Goal: Task Accomplishment & Management: Manage account settings

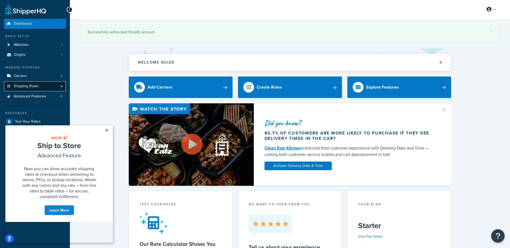
click at [28, 85] on span "Shipping Rules" at bounding box center [26, 86] width 25 height 5
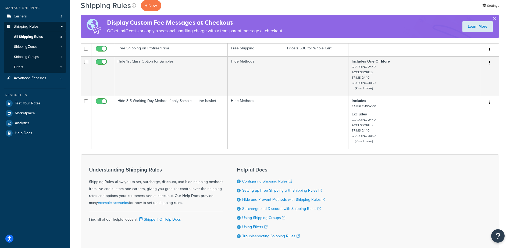
scroll to position [27, 0]
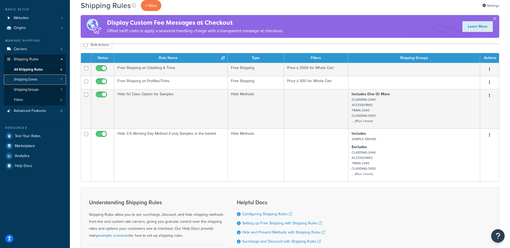
click at [27, 79] on span "Shipping Zones" at bounding box center [25, 79] width 23 height 5
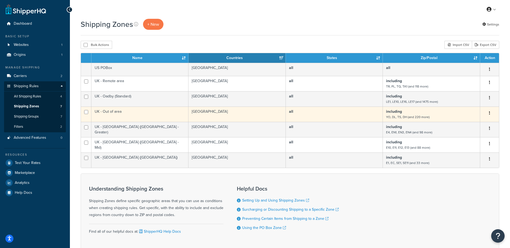
click at [124, 112] on td "UK - Out of area" at bounding box center [139, 114] width 97 height 15
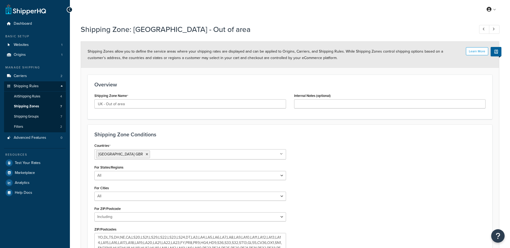
select select "including"
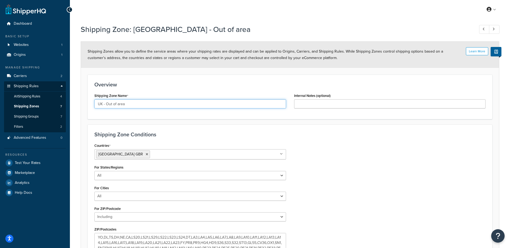
drag, startPoint x: 106, startPoint y: 105, endPoint x: 132, endPoint y: 104, distance: 26.1
click at [132, 104] on input "UK - Out of area" at bounding box center [190, 103] width 192 height 9
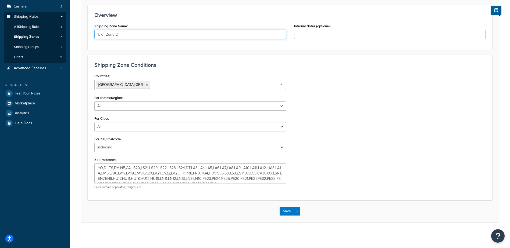
scroll to position [71, 0]
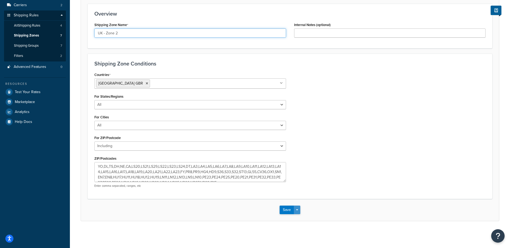
type input "UK - Zone 2"
click at [298, 211] on button "Save Dropdown" at bounding box center [297, 210] width 6 height 9
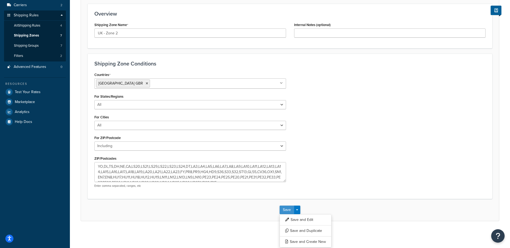
click at [288, 208] on button "Save" at bounding box center [287, 210] width 15 height 9
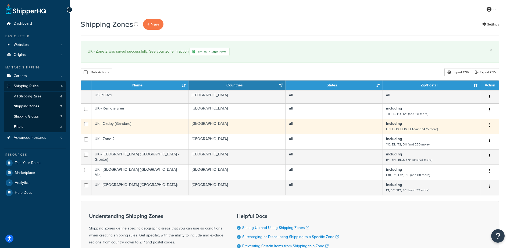
click at [126, 124] on td "UK - Oadby (Standard)" at bounding box center [139, 126] width 97 height 15
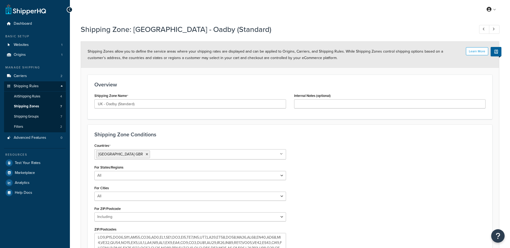
select select "including"
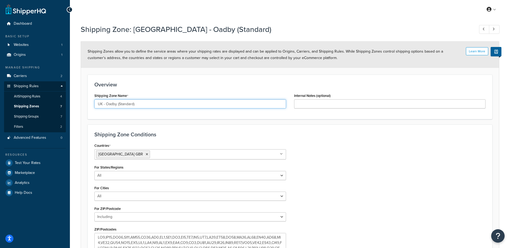
click at [122, 104] on input "UK - Oadby (Standard)" at bounding box center [190, 103] width 192 height 9
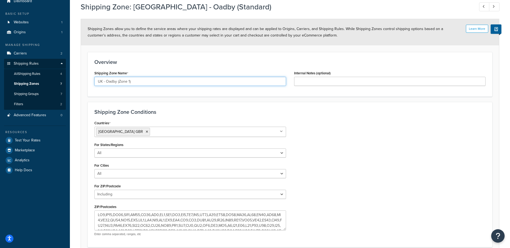
scroll to position [54, 0]
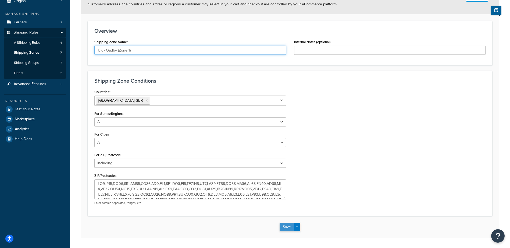
type input "UK - Oadby (Zone 1)"
click at [289, 228] on button "Save" at bounding box center [287, 227] width 15 height 9
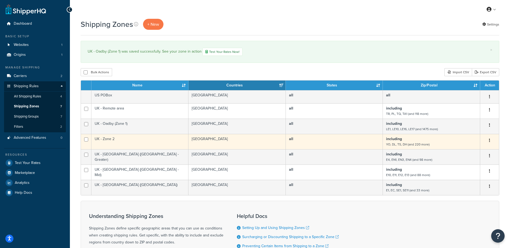
click at [114, 140] on td "UK - Zone 2" at bounding box center [139, 141] width 97 height 15
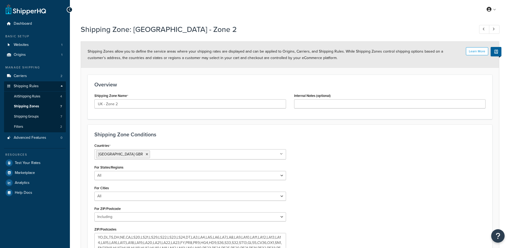
select select "including"
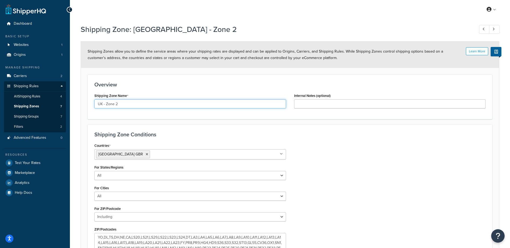
drag, startPoint x: 115, startPoint y: 105, endPoint x: 120, endPoint y: 105, distance: 4.8
click at [120, 105] on input "UK - Zone 2" at bounding box center [190, 103] width 192 height 9
click at [123, 106] on input "UK - Zone 2" at bounding box center [190, 103] width 192 height 9
drag, startPoint x: 116, startPoint y: 104, endPoint x: 123, endPoint y: 105, distance: 7.0
click at [121, 104] on input "UK - Zone 2" at bounding box center [190, 103] width 192 height 9
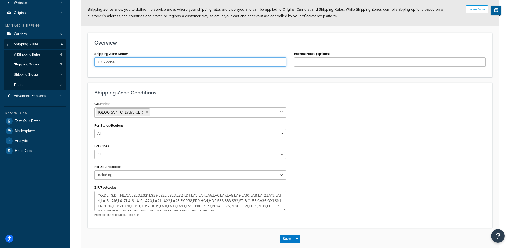
scroll to position [71, 0]
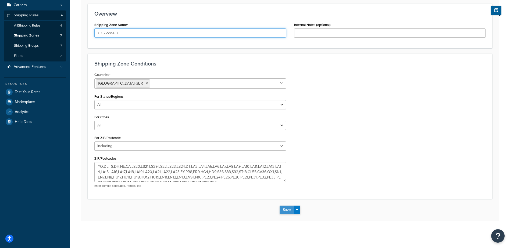
type input "UK - Zone 3"
click at [281, 212] on button "Save" at bounding box center [287, 210] width 15 height 9
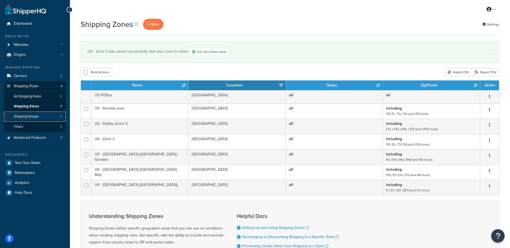
click at [31, 116] on span "Shipping Groups" at bounding box center [26, 116] width 25 height 5
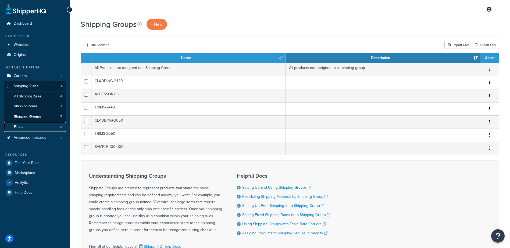
click at [24, 127] on link "Filters 2" at bounding box center [35, 127] width 62 height 10
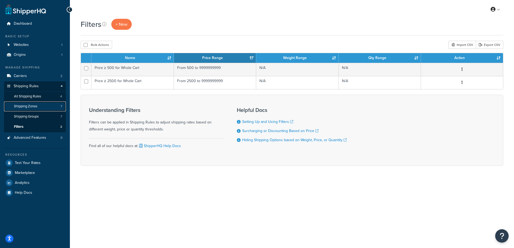
click at [30, 105] on span "Shipping Zones" at bounding box center [25, 106] width 23 height 5
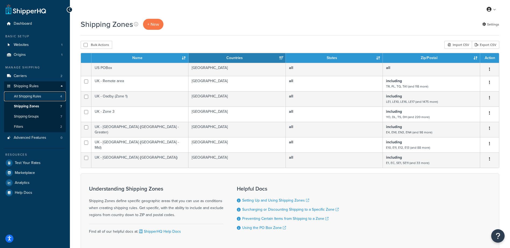
click at [34, 96] on span "All Shipping Rules" at bounding box center [27, 96] width 27 height 5
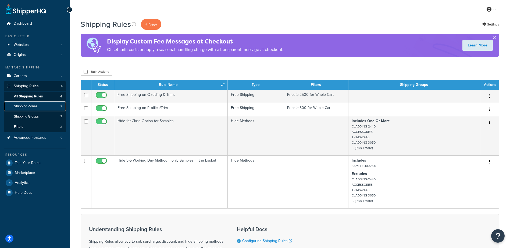
click at [27, 106] on span "Shipping Zones" at bounding box center [25, 106] width 23 height 5
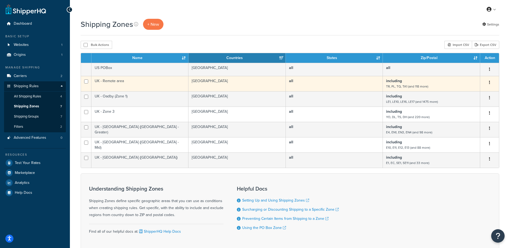
click at [122, 81] on td "UK - Remote area" at bounding box center [139, 83] width 97 height 15
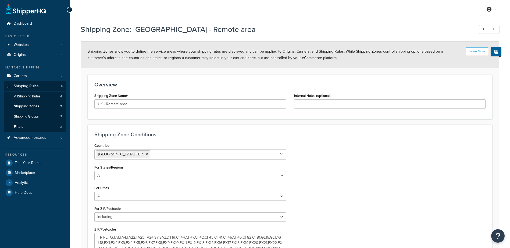
select select "including"
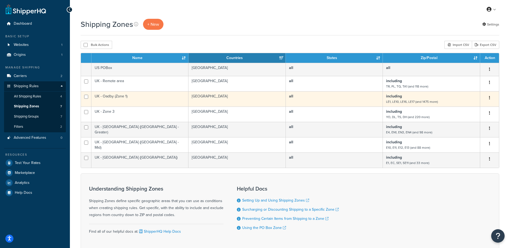
click at [107, 97] on td "UK - Oadby (Zone 1)" at bounding box center [139, 98] width 97 height 15
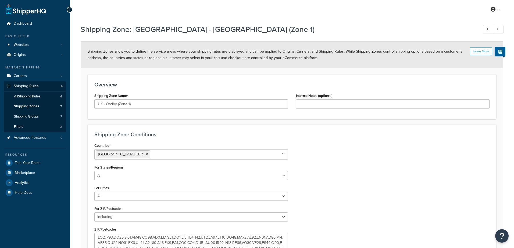
select select "including"
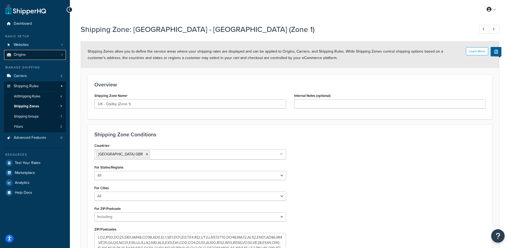
click at [22, 55] on span "Origins" at bounding box center [20, 55] width 12 height 5
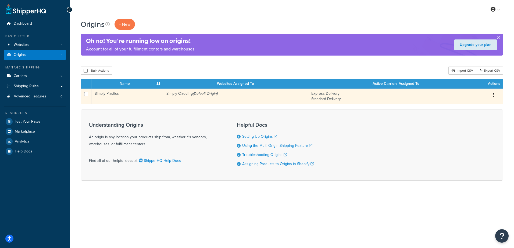
click at [326, 94] on td "Express Delivery Standard Delivery" at bounding box center [396, 96] width 176 height 15
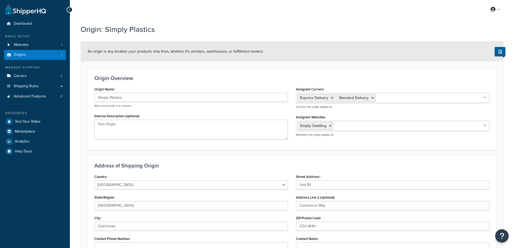
select select "1226"
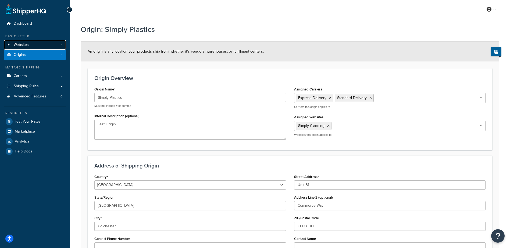
click at [28, 45] on span "Websites" at bounding box center [21, 45] width 15 height 5
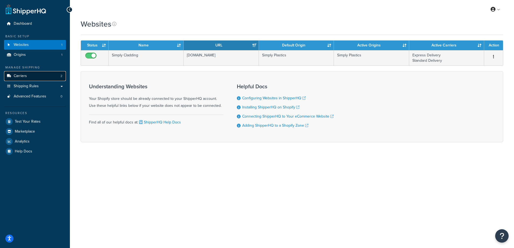
click at [27, 76] on link "Carriers 2" at bounding box center [35, 76] width 62 height 10
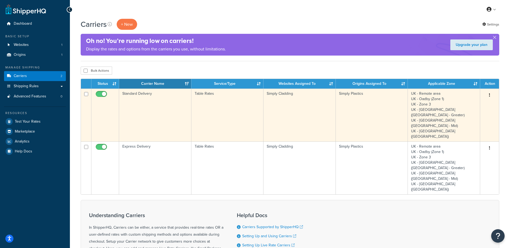
click at [151, 99] on td "Standard Delivery" at bounding box center [155, 115] width 72 height 53
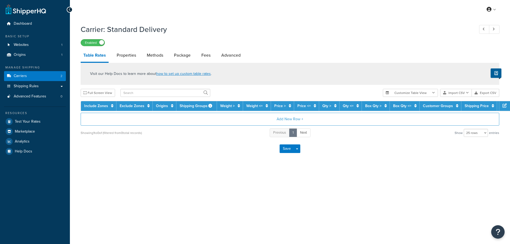
select select "25"
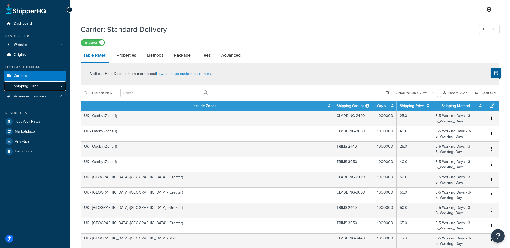
click at [26, 84] on span "Shipping Rules" at bounding box center [26, 86] width 25 height 5
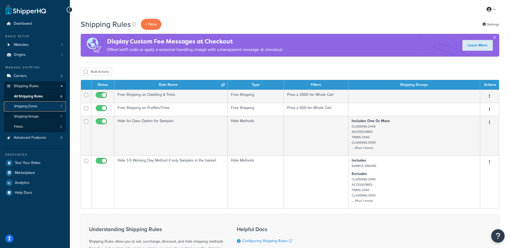
click at [30, 106] on span "Shipping Zones" at bounding box center [25, 106] width 23 height 5
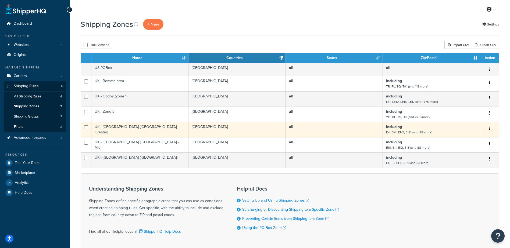
click at [134, 127] on td "UK - [GEOGRAPHIC_DATA] ([GEOGRAPHIC_DATA] - Greater)" at bounding box center [139, 129] width 97 height 15
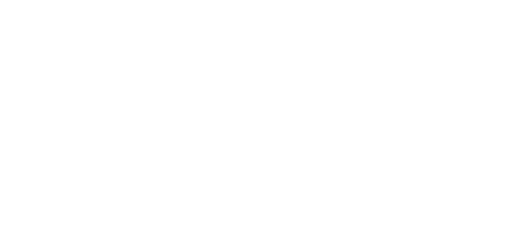
select select "including"
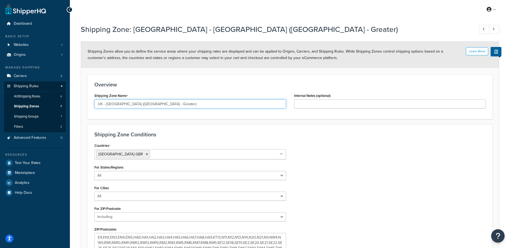
click at [119, 105] on input "UK - [GEOGRAPHIC_DATA] ([GEOGRAPHIC_DATA] - Greater)" at bounding box center [190, 103] width 192 height 9
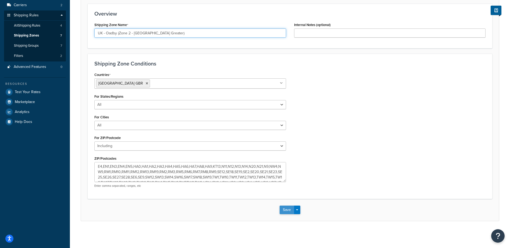
type input "UK - Oadby (Zone 2 - [GEOGRAPHIC_DATA] Greater)"
click at [289, 211] on button "Save" at bounding box center [287, 210] width 15 height 9
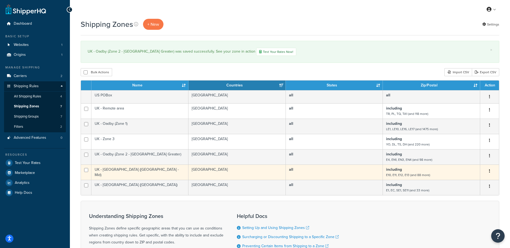
click at [139, 170] on td "UK - [GEOGRAPHIC_DATA] ([GEOGRAPHIC_DATA] - Mid)" at bounding box center [139, 172] width 97 height 15
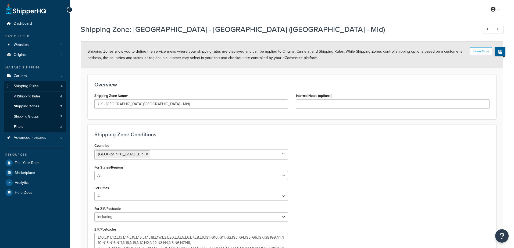
select select "including"
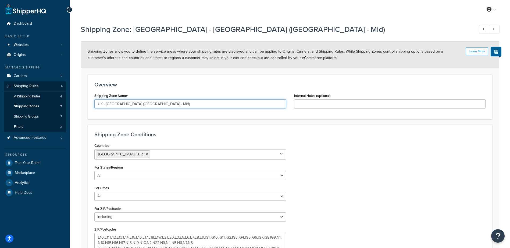
click at [123, 104] on input "UK - [GEOGRAPHIC_DATA] ([GEOGRAPHIC_DATA] - Mid)" at bounding box center [190, 103] width 192 height 9
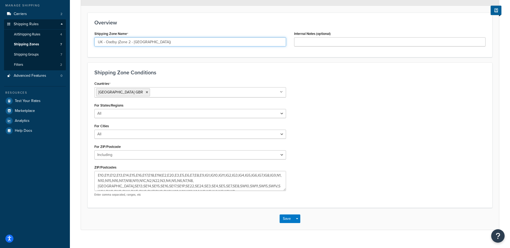
scroll to position [71, 0]
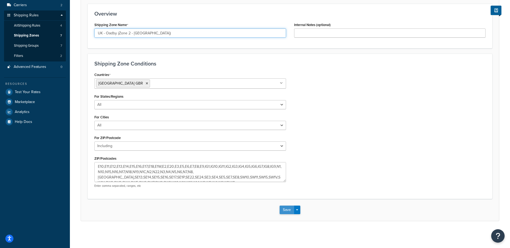
type input "UK - Oadby (Zone 2 - [GEOGRAPHIC_DATA])"
click at [285, 211] on button "Save" at bounding box center [287, 210] width 15 height 9
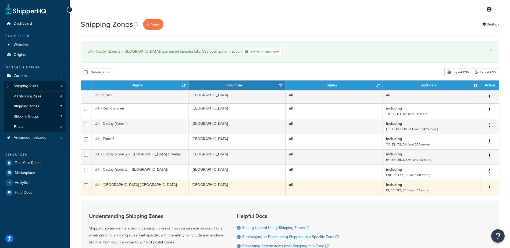
click at [139, 186] on td "UK - [GEOGRAPHIC_DATA] ([GEOGRAPHIC_DATA])" at bounding box center [139, 187] width 97 height 15
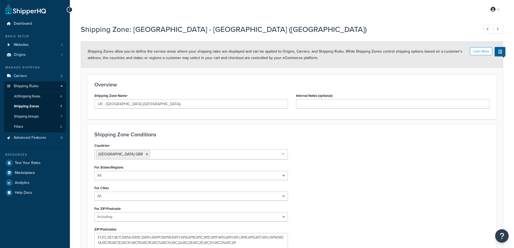
select select "including"
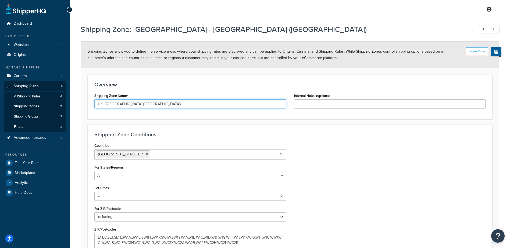
click at [125, 105] on input "UK - [GEOGRAPHIC_DATA] ([GEOGRAPHIC_DATA])" at bounding box center [190, 103] width 192 height 9
click at [119, 105] on input "UK - Oadby (London - Central)" at bounding box center [190, 103] width 192 height 9
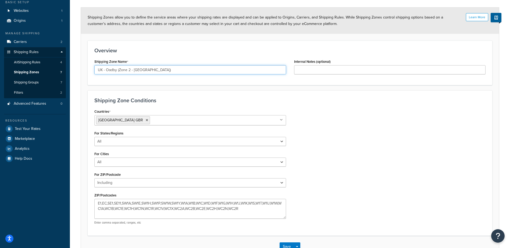
scroll to position [71, 0]
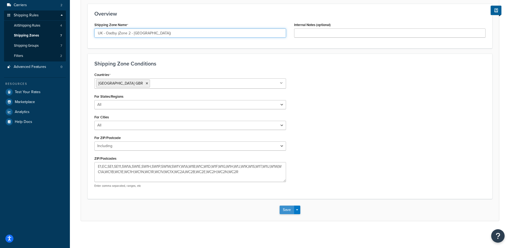
type input "UK - Oadby (Zone 2 - [GEOGRAPHIC_DATA])"
click at [285, 212] on button "Save" at bounding box center [287, 210] width 15 height 9
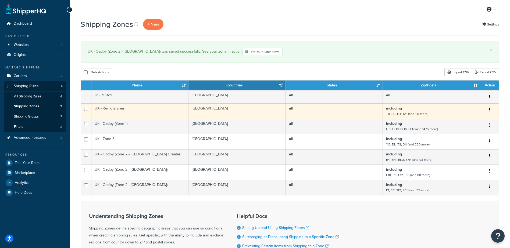
click at [117, 109] on td "UK - Remote area" at bounding box center [139, 110] width 97 height 15
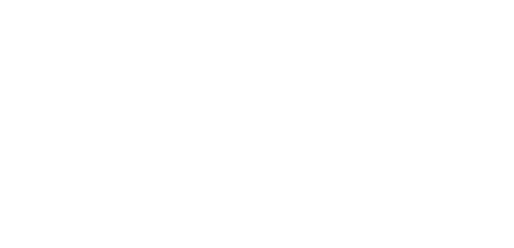
select select "including"
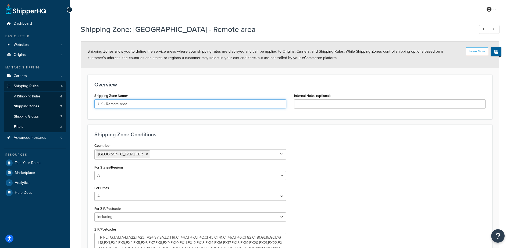
drag, startPoint x: 106, startPoint y: 102, endPoint x: 160, endPoint y: 103, distance: 54.6
click at [160, 103] on input "UK - Remote area" at bounding box center [190, 103] width 192 height 9
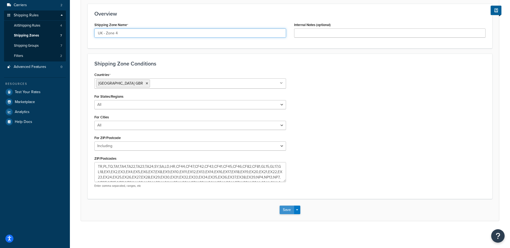
type input "UK - Zone 4"
click at [288, 208] on button "Save" at bounding box center [287, 210] width 15 height 9
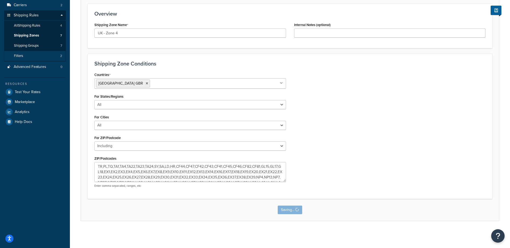
scroll to position [0, 0]
